Goal: Navigation & Orientation: Find specific page/section

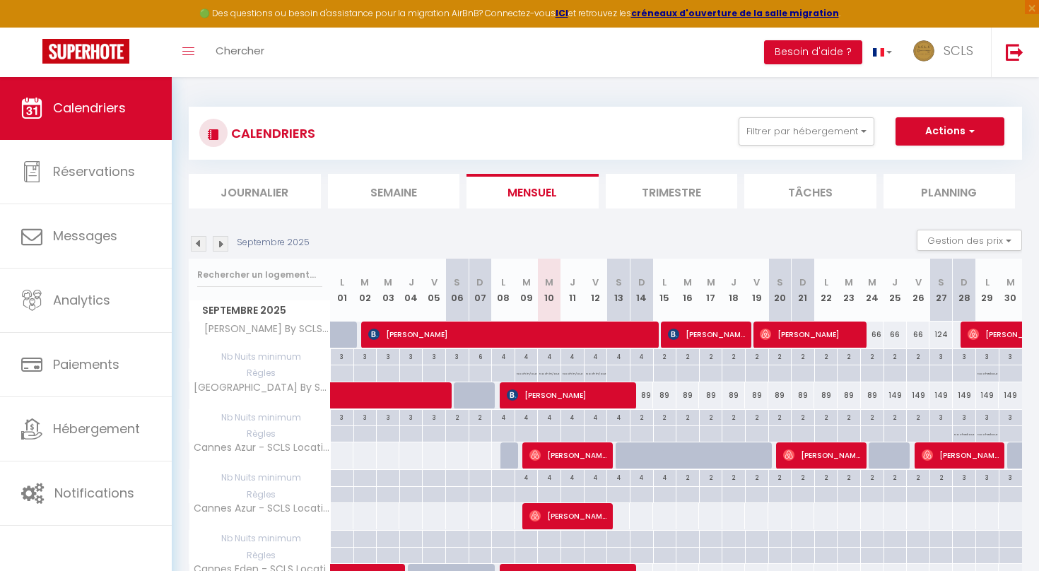
click at [238, 192] on li "Journalier" at bounding box center [255, 191] width 132 height 35
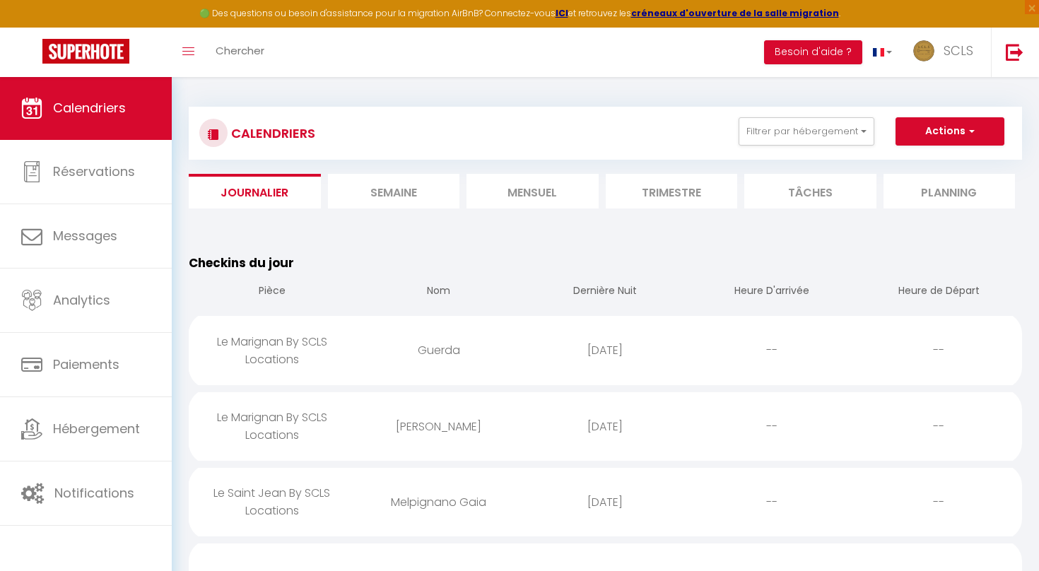
click at [535, 190] on li "Mensuel" at bounding box center [533, 191] width 132 height 35
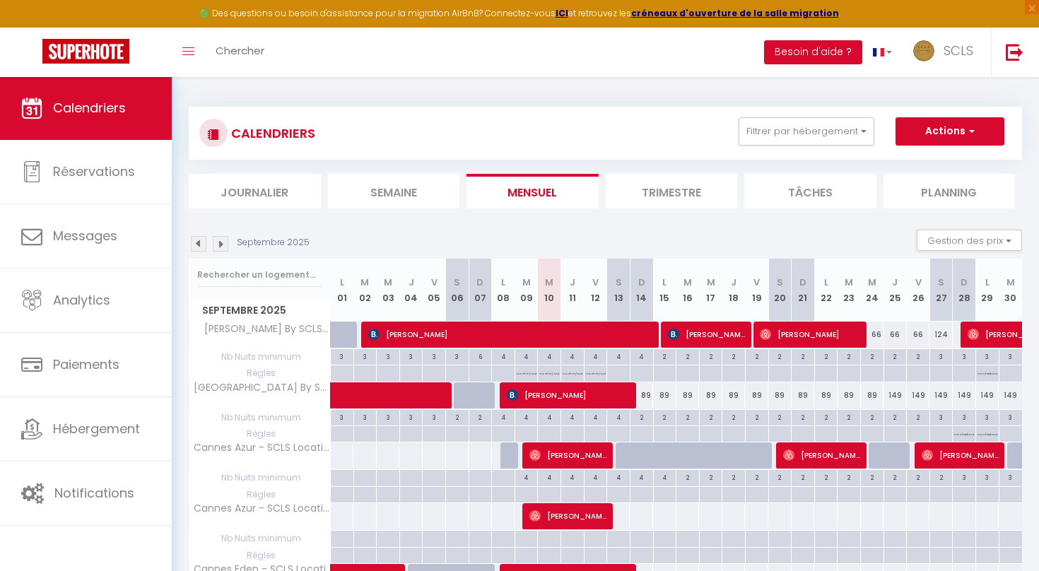
click at [237, 195] on li "Journalier" at bounding box center [255, 191] width 132 height 35
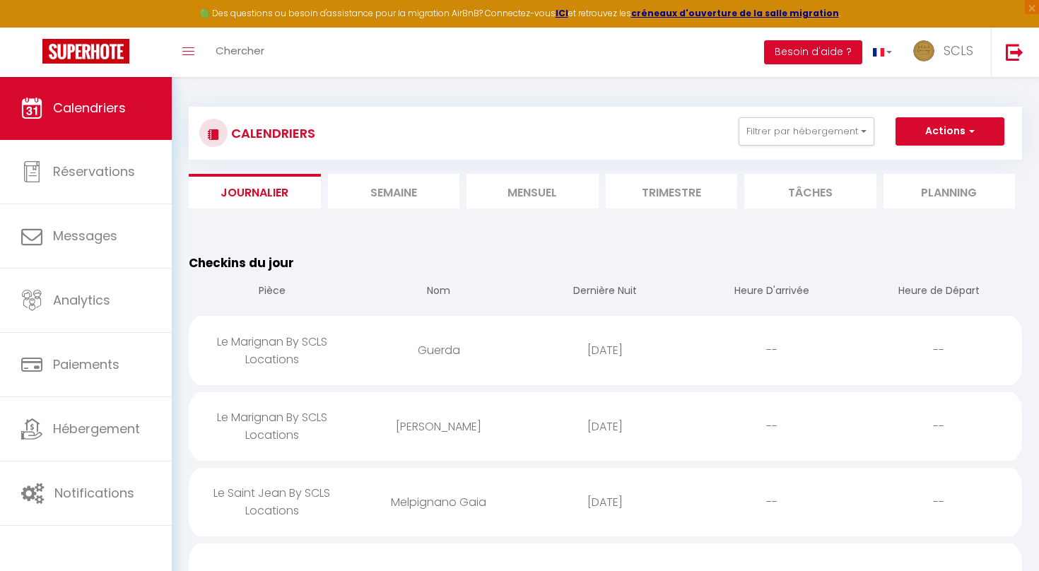
click at [527, 183] on li "Mensuel" at bounding box center [533, 191] width 132 height 35
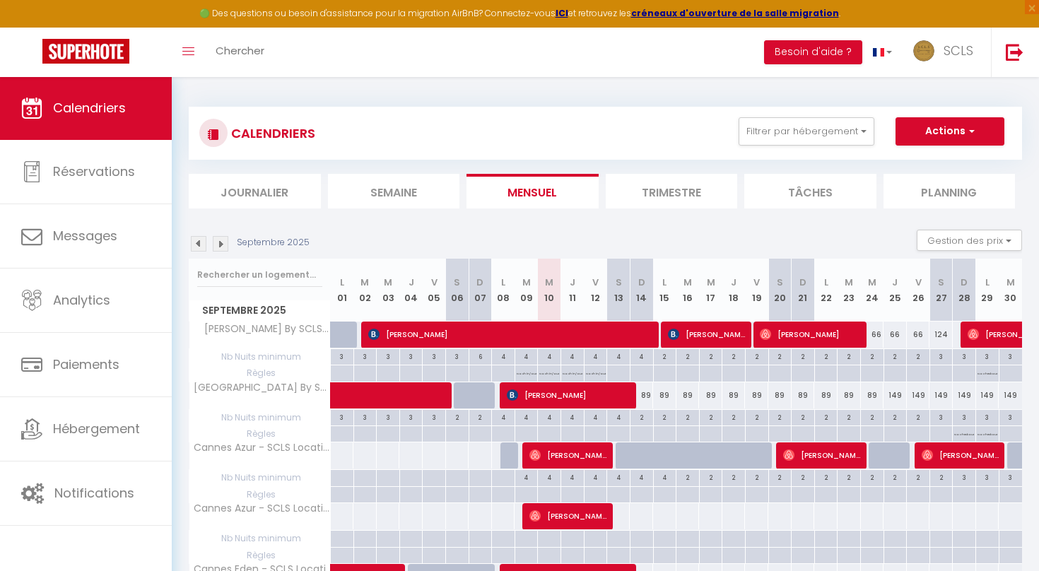
click at [255, 191] on li "Journalier" at bounding box center [255, 191] width 132 height 35
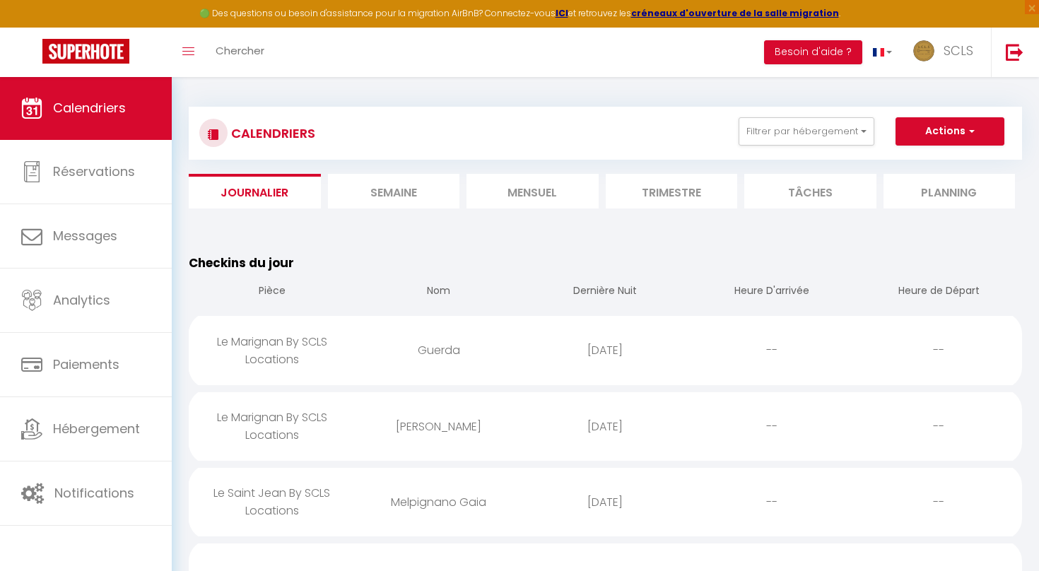
click at [527, 192] on li "Mensuel" at bounding box center [533, 191] width 132 height 35
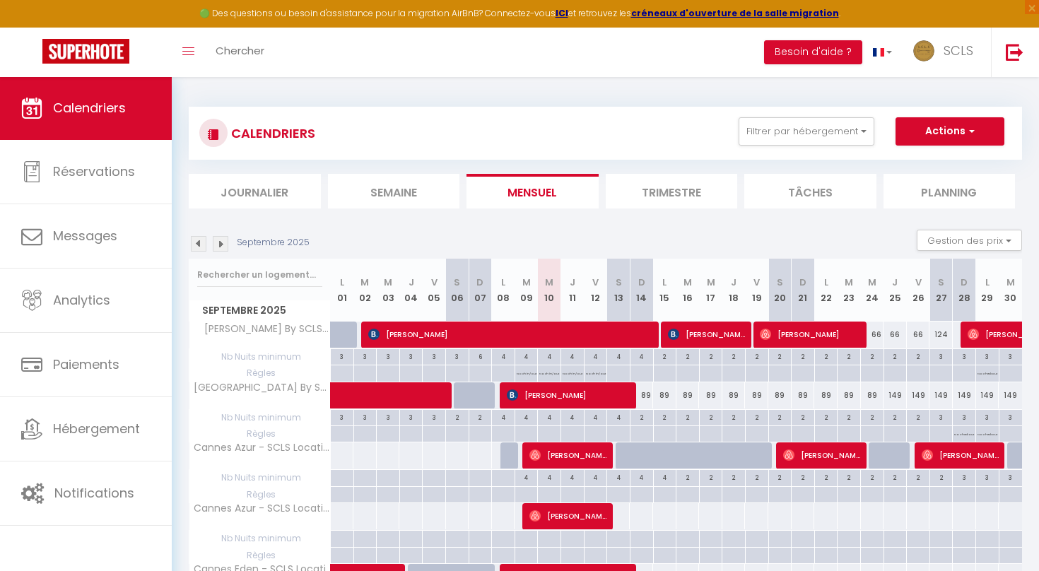
click at [264, 192] on li "Journalier" at bounding box center [255, 191] width 132 height 35
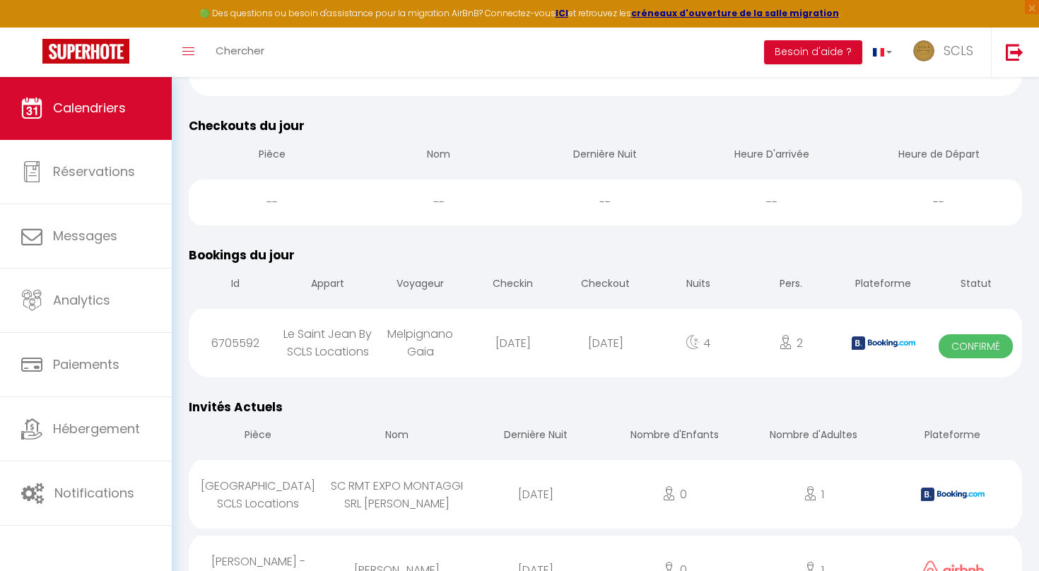
scroll to position [593, 0]
